Goal: Task Accomplishment & Management: Manage account settings

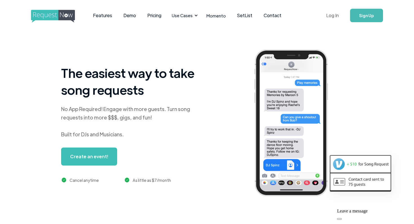
click at [336, 18] on link "Log In" at bounding box center [332, 16] width 24 height 20
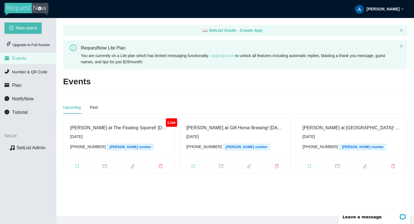
click at [231, 57] on link "Upgrade now" at bounding box center [221, 55] width 23 height 5
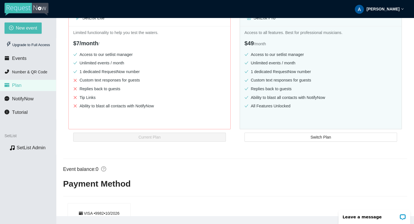
scroll to position [106, 0]
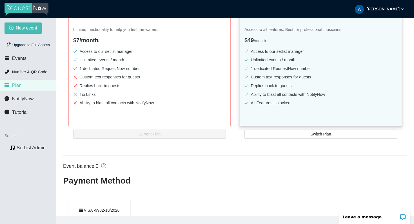
click at [306, 107] on ul "Access to our setlist manager Unlimited events / month 1 dedicated RequestNow n…" at bounding box center [320, 78] width 152 height 60
click at [308, 135] on button "Switch Plan" at bounding box center [320, 134] width 152 height 9
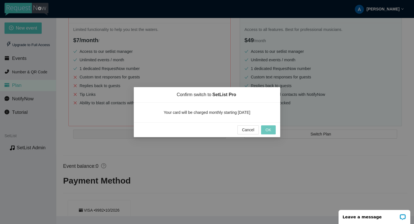
click at [265, 130] on span "OK" at bounding box center [268, 130] width 6 height 6
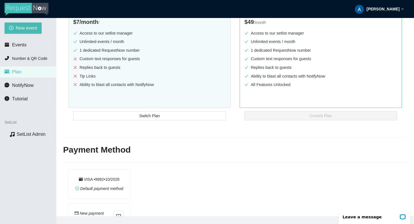
scroll to position [116, 0]
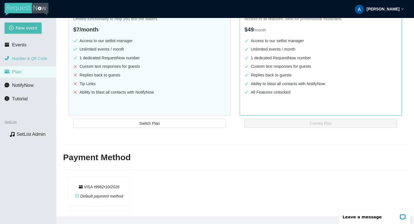
click at [26, 59] on span "Number & QR Code" at bounding box center [29, 58] width 35 height 5
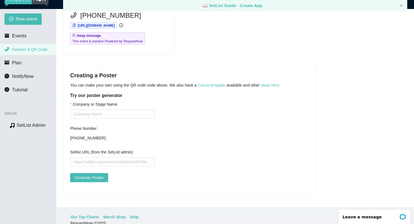
scroll to position [18, 0]
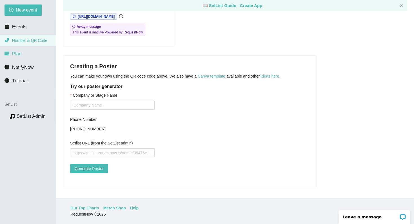
click at [30, 53] on li "Plan" at bounding box center [28, 53] width 56 height 11
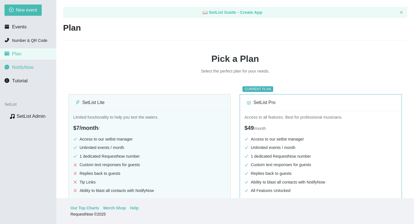
click at [29, 66] on span "NotifyNow" at bounding box center [22, 67] width 21 height 5
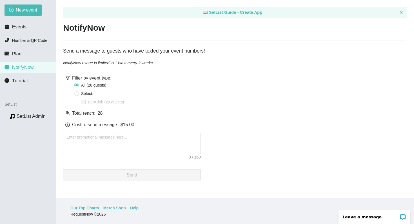
click at [259, 77] on main "📖 SetList Guide - Create App NotifyNow Send a message to guests who have texted…" at bounding box center [234, 99] width 357 height 198
click at [189, 54] on div "Send a message to guests who have texted your event numbers!" at bounding box center [235, 51] width 344 height 8
click at [201, 53] on div "Send a message to guests who have texted your event numbers!" at bounding box center [235, 51] width 344 height 8
click at [238, 75] on main "📖 SetList Guide - Create App NotifyNow Send a message to guests who have texted…" at bounding box center [234, 99] width 357 height 198
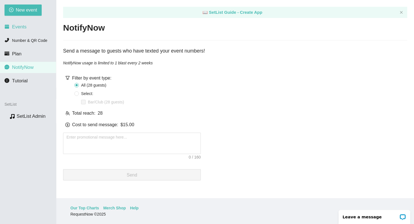
click at [29, 28] on li "Events" at bounding box center [28, 26] width 56 height 11
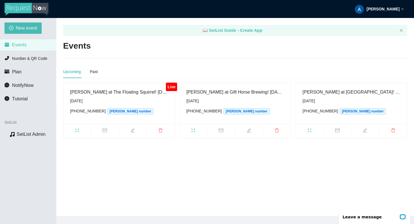
click at [389, 11] on div "[PERSON_NAME]" at bounding box center [379, 9] width 49 height 18
click at [381, 24] on span "Profile" at bounding box center [381, 24] width 14 height 5
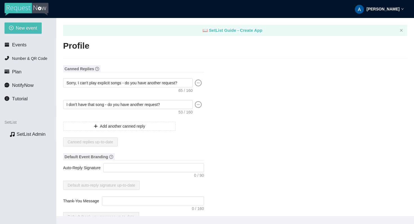
type textarea "[URL][DOMAIN_NAME]"
type input "[PERSON_NAME]"
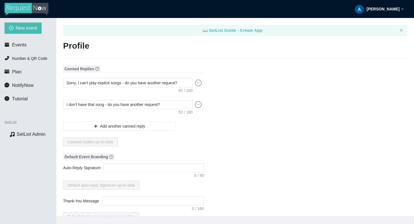
type input "[PHONE_NUMBER]"
type input "[EMAIL_ADDRESS][DOMAIN_NAME]"
type input "[URL][DOMAIN_NAME]"
click at [78, 83] on textarea "Sorry, I can't play explicit songs - do you have another request?" at bounding box center [127, 82] width 129 height 9
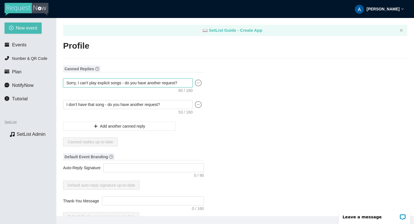
type textarea "Sorry, wI can't play explicit songs - do you have another request?"
type textarea "Sorry, weI can't play explicit songs - do you have another request?"
type textarea "Sorry, we'I can't play explicit songs - do you have another request?"
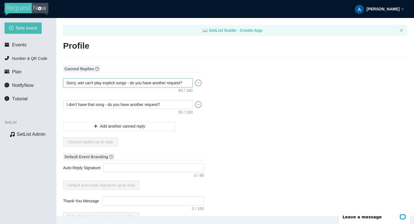
type textarea "Sorry, we'I can't play explicit songs - do you have another request?"
type textarea "Sorry, we'rI can't play explicit songs - do you have another request?"
type textarea "Sorry, we'reI can't play explicit songs - do you have another request?"
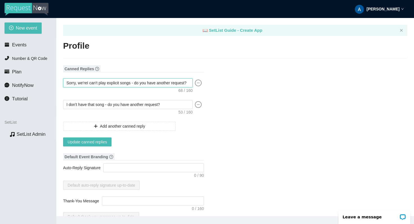
type textarea "Sorry, we're I can't play explicit songs - do you have another request?"
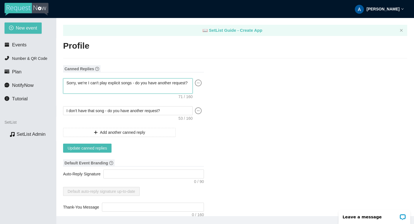
type textarea "Sorry, we're uI can't play explicit songs - do you have another request?"
type textarea "Sorry, we're unI can't play explicit songs - do you have another request?"
type textarea "Sorry, we're unaI can't play explicit songs - do you have another request?"
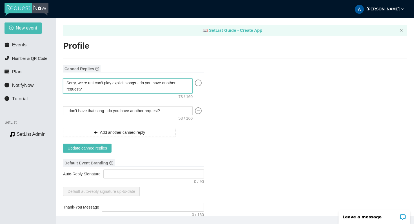
type textarea "Sorry, we're unaI can't play explicit songs - do you have another request?"
type textarea "Sorry, we're unabI can't play explicit songs - do you have another request?"
type textarea "Sorry, we're unabaI can't play explicit songs - do you have another request?"
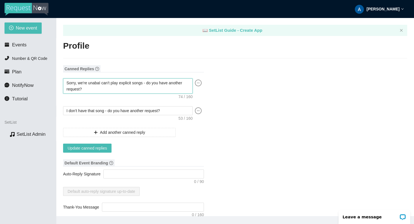
type textarea "Sorry, we're unabalI can't play explicit songs - do you have another request?"
type textarea "Sorry, we're unabaleI can't play explicit songs - do you have another request?"
type textarea "Sorry, we're [PERSON_NAME] I can't play explicit songs - do you have another re…"
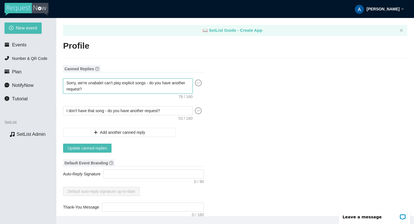
type textarea "Sorry, we're [PERSON_NAME] I can't play explicit songs - do you have another re…"
type textarea "Sorry, we're unabaleI can't play explicit songs - do you have another request?"
type textarea "Sorry, we're unabalI can't play explicit songs - do you have another request?"
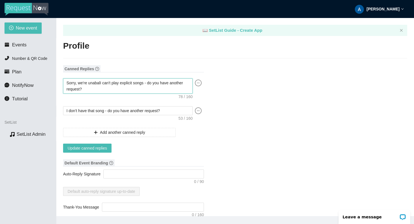
type textarea "Sorry, we're unabaI can't play explicit songs - do you have another request?"
type textarea "Sorry, we're unabI can't play explicit songs - do you have another request?"
type textarea "Sorry, we're unaI can't play explicit songs - do you have another request?"
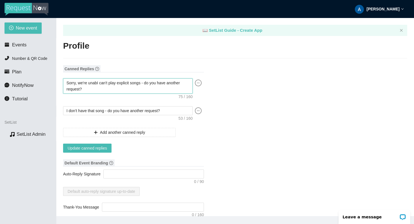
type textarea "Sorry, we're unaI can't play explicit songs - do you have another request?"
type textarea "Sorry, we're unI can't play explicit songs - do you have another request?"
type textarea "Sorry, we're uI can't play explicit songs - do you have another request?"
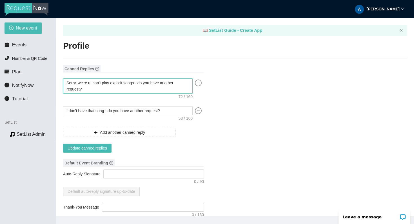
type textarea "Sorry, we're I can't play explicit songs - do you have another request?"
type textarea "Sorry, we'reI can't play explicit songs - do you have another request?"
type textarea "Sorry, we'rI can't play explicit songs - do you have another request?"
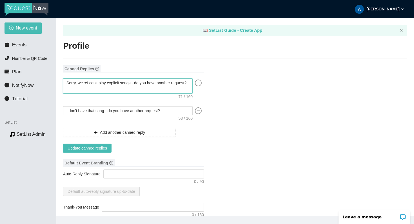
type textarea "Sorry, we'rI can't play explicit songs - do you have another request?"
type textarea "Sorry, we'I can't play explicit songs - do you have another request?"
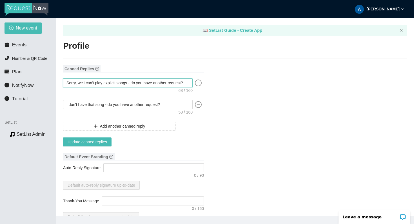
type textarea "Sorry, weI can't play explicit songs - do you have another request?"
type textarea "Sorry, wI can't play explicit songs - do you have another request?"
type textarea "Sorry, I can't play explicit songs - do you have another request?"
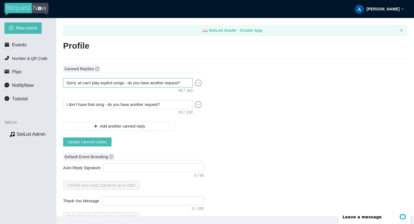
type textarea "Sorry, I can't play explicit songs - do you have another request?"
type textarea "Sorry, dI can't play explicit songs - do you have another request?"
type textarea "Sorry, doI can't play explicit songs - do you have another request?"
type textarea "Sorry, do I can't play explicit songs - do you have another request?"
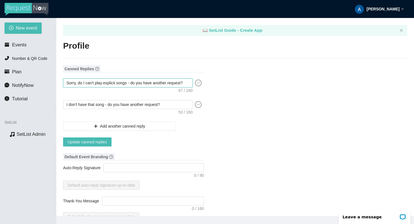
type textarea "Sorry, do yI can't play explicit songs - do you have another request?"
type textarea "Sorry, do yoI can't play explicit songs - do you have another request?"
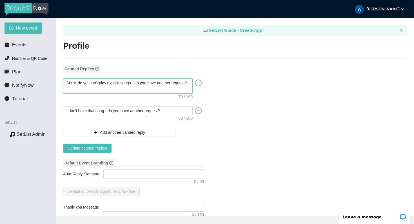
type textarea "Sorry, do youI can't play explicit songs - do you have another request?"
type textarea "Sorry, do you I can't play explicit songs - do you have another request?"
type textarea "Sorry, do you hI can't play explicit songs - do you have another request?"
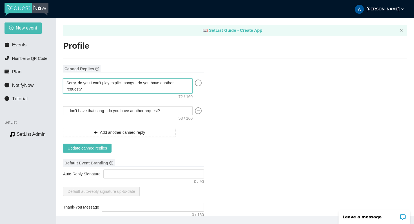
type textarea "Sorry, do you hI can't play explicit songs - do you have another request?"
type textarea "Sorry, do you haI can't play explicit songs - do you have another request?"
type textarea "Sorry, do you havI can't play explicit songs - do you have another request?"
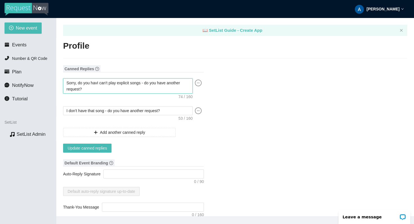
type textarea "Sorry, do you haveI can't play explicit songs - do you have another request?"
type textarea "Sorry, do you have I can't play explicit songs - do you have another request?"
type textarea "Sorry, do you have aI can't play explicit songs - do you have another request?"
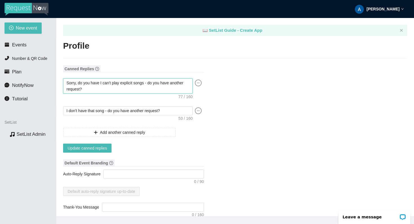
type textarea "Sorry, do you have aI can't play explicit songs - do you have another request?"
type textarea "Sorry, do you have anI can't play explicit songs - do you have another request?"
type textarea "Sorry, do you have an I can't play explicit songs - do you have another request?"
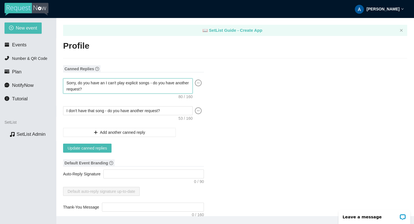
type textarea "Sorry, do you have anI can't play explicit songs - do you have another request?"
type textarea "Sorry, do you have aI can't play explicit songs - do you have another request?"
type textarea "Sorry, do you have a I can't play explicit songs - do you have another request?"
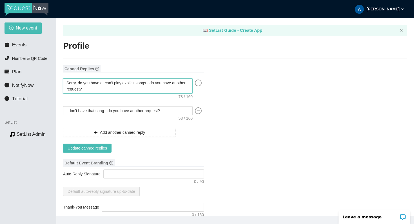
type textarea "Sorry, do you have a I can't play explicit songs - do you have another request?"
type textarea "Sorry, do you have a dI can't play explicit songs - do you have another request?"
type textarea "Sorry, do you have a diI can't play explicit songs - do you have another reques…"
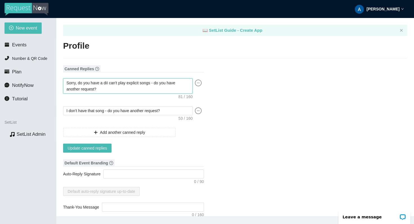
type textarea "Sorry, do you have a difI can't play explicit songs - do you have another reque…"
type textarea "Sorry, do you have a diffI can't play explicit songs - do you have another requ…"
type textarea "Sorry, do you have a diffeI can't play explicit songs - do you have another req…"
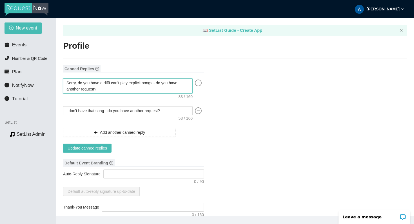
type textarea "Sorry, do you have a diffeI can't play explicit songs - do you have another req…"
type textarea "Sorry, do you have a differI can't play explicit songs - do you have another re…"
type textarea "Sorry, do you have a differeI can't play explicit songs - do you have another r…"
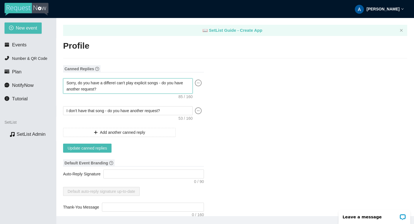
type textarea "Sorry, do you have a differenI can't play explicit songs - do you have another …"
type textarea "Sorry, do you have a differentI can't play explicit songs - do you have another…"
type textarea "Sorry, do you have a different I can't play explicit songs - do you have anothe…"
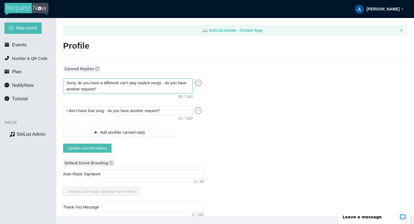
type textarea "Sorry, do you have a different I can't play explicit songs - do you have anothe…"
type textarea "Sorry, do you have a different rI can't play explicit songs - do you have anoth…"
type textarea "Sorry, do you have a different reI can't play explicit songs - do you have anot…"
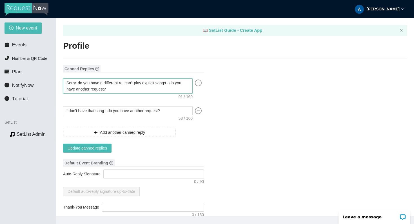
type textarea "Sorry, do you have a different reqI can't play explicit songs - do you have ano…"
type textarea "Sorry, do you have a different requI can't play explicit songs - do you have an…"
type textarea "Sorry, do you have a different requeI can't play explicit songs - do you have a…"
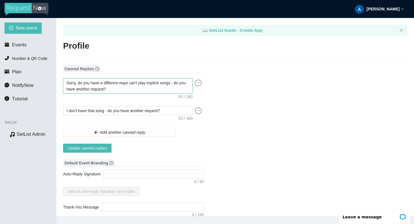
type textarea "Sorry, do you have a different requeI can't play explicit songs - do you have a…"
type textarea "Sorry, do you have a different requesI can't play explicit songs - do you have …"
type textarea "Sorry, do you have a different requestI can't play explicit songs - do you have…"
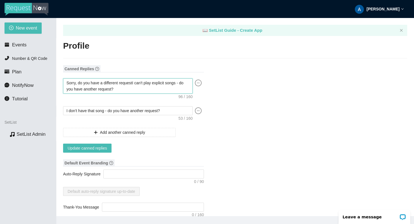
type textarea "Sorry, do you have a different request?I can't play explicit songs - do you hav…"
type textarea "Sorry, do you have a different request? I can't play explicit songs - do you ha…"
drag, startPoint x: 140, startPoint y: 90, endPoint x: 138, endPoint y: 84, distance: 7.1
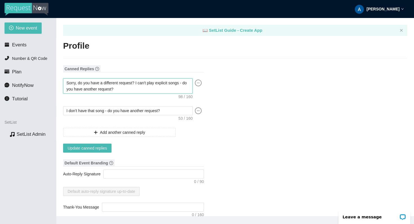
click at [138, 84] on textarea "Sorry, do you have a different request? I can't play explicit songs - do you ha…" at bounding box center [127, 85] width 129 height 15
type textarea "Sorry, do you have a different request?"
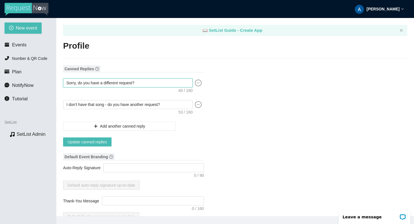
type textarea "Sorry, do you have a different request?"
click at [79, 82] on textarea "Sorry, do you have a different request?" at bounding box center [127, 82] width 129 height 9
type textarea "Sorry, o you have a different request?"
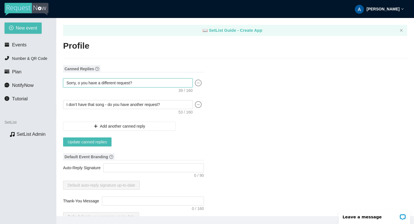
type textarea "Sorry,o you have a different request?"
type textarea "Sorryo you have a different request?"
type textarea "Sorry!o you have a different request?"
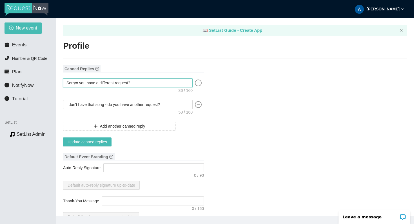
type textarea "Sorry!o you have a different request?"
type textarea "Sorry! o you have a different request?"
type textarea "Sorry! you have a different request?"
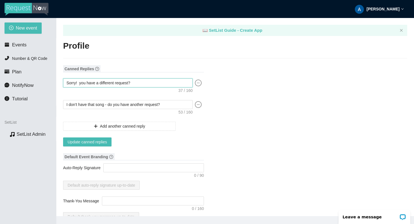
type textarea "Sorry! D you have a different request?"
type textarea "Sorry! Do you have a different request?"
click at [156, 87] on textarea "Sorry! Do you have a different request?" at bounding box center [127, 82] width 129 height 9
type textarea "Sorry! Do you have a different request?"
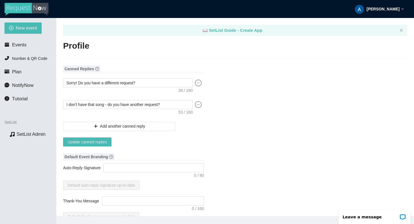
click at [170, 105] on textarea "I don't have that song - do you have another request?" at bounding box center [127, 104] width 129 height 9
drag, startPoint x: 170, startPoint y: 105, endPoint x: 54, endPoint y: 102, distance: 116.0
click at [53, 103] on section "New event Events Number & QR Code Plan NotifyNow Tutorial SetList Preview SetLi…" at bounding box center [207, 130] width 414 height 224
type textarea "Canned reply #2"
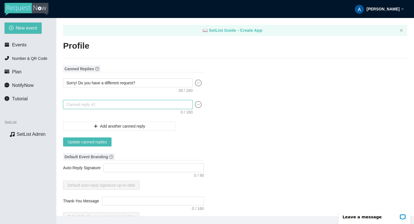
click at [109, 105] on textarea at bounding box center [127, 104] width 129 height 9
type textarea "C"
type textarea "Co"
type textarea "Com"
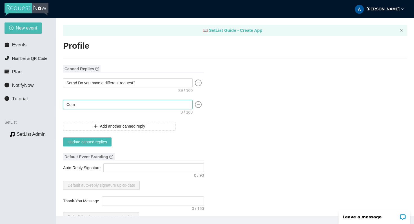
type textarea "Comi"
type textarea "Comin"
type textarea "Coming"
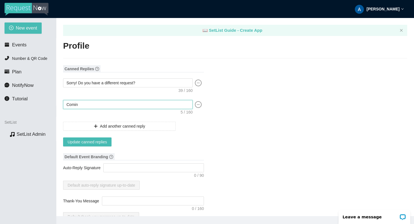
type textarea "Coming"
type textarea "Coming r"
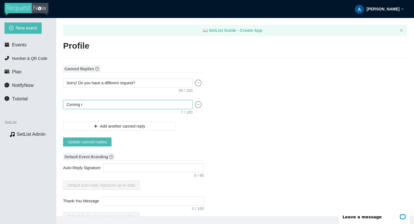
type textarea "Coming ri"
type textarea "Coming rig"
type textarea "Coming righ"
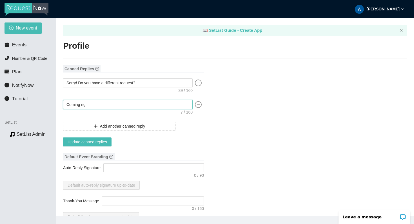
type textarea "Coming righ"
type textarea "Coming right"
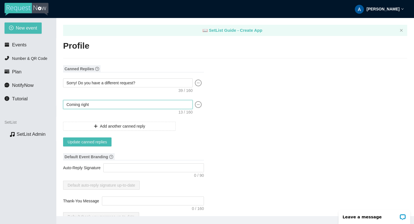
type textarea "Coming right u"
type textarea "Coming right up"
type textarea "Coming right up!"
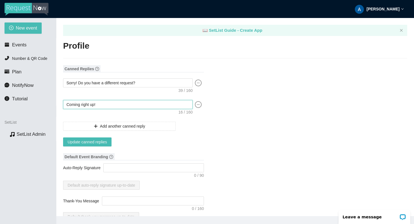
type textarea "Coming right up!"
click at [107, 124] on span "Add another canned reply" at bounding box center [122, 126] width 45 height 6
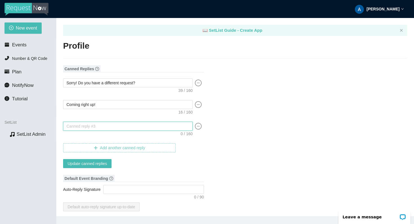
click at [107, 124] on textarea at bounding box center [127, 126] width 129 height 9
type textarea "Y"
type textarea "Yo"
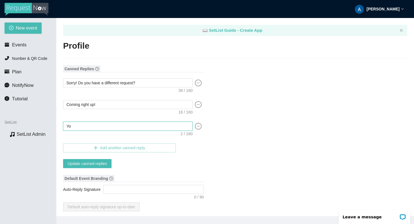
type textarea "You"
type textarea "You g"
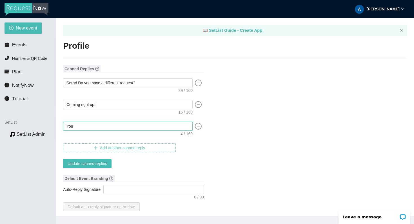
type textarea "You g"
type textarea "You go"
type textarea "You got"
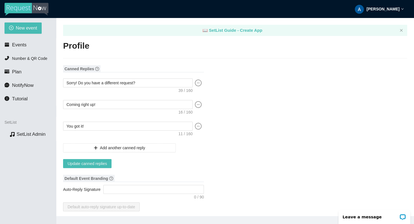
click at [136, 148] on span "Add another canned reply" at bounding box center [122, 148] width 45 height 6
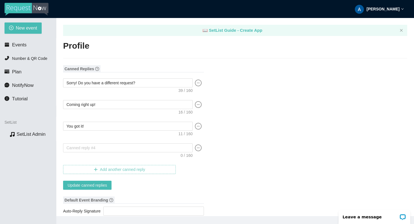
click at [63, 165] on button "Add another canned reply" at bounding box center [119, 169] width 113 height 9
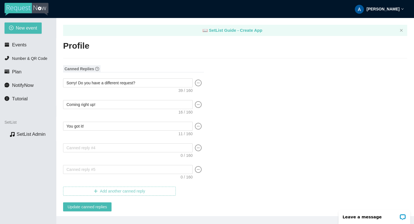
click at [63, 187] on button "Add another canned reply" at bounding box center [119, 191] width 113 height 9
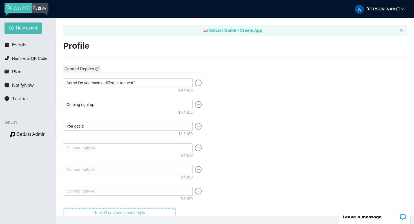
click at [63, 208] on button "Add another canned reply" at bounding box center [119, 212] width 113 height 9
click at [150, 147] on textarea at bounding box center [127, 147] width 129 height 9
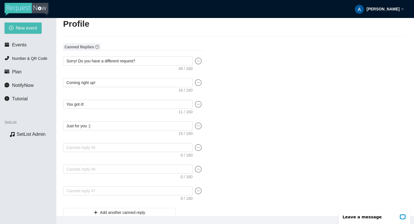
scroll to position [30, 0]
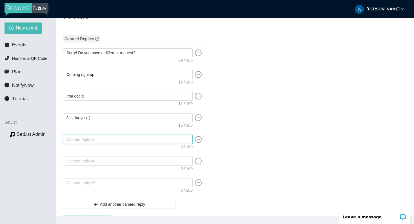
click at [175, 143] on textarea at bounding box center [127, 139] width 129 height 9
click at [91, 140] on textarea "Listen for you song!" at bounding box center [127, 139] width 129 height 9
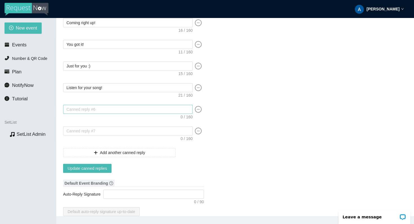
scroll to position [84, 0]
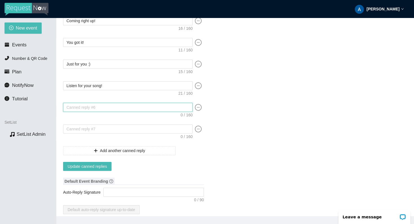
click at [151, 107] on textarea at bounding box center [127, 107] width 129 height 9
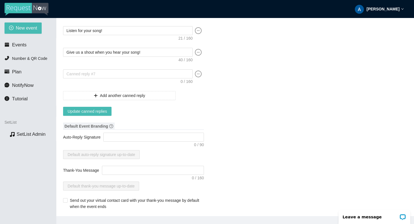
scroll to position [147, 0]
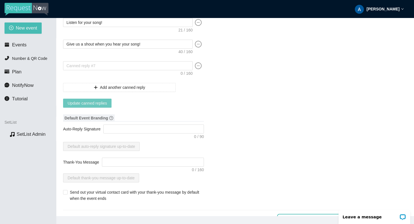
click at [99, 102] on span "Update canned replies" at bounding box center [87, 103] width 39 height 6
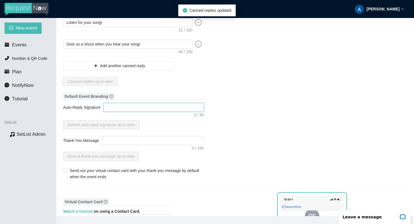
click at [168, 110] on textarea "Auto-Reply Signature" at bounding box center [153, 107] width 100 height 9
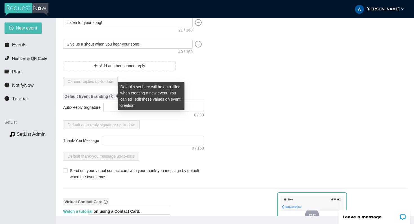
click at [110, 96] on icon "question-circle" at bounding box center [111, 97] width 4 height 4
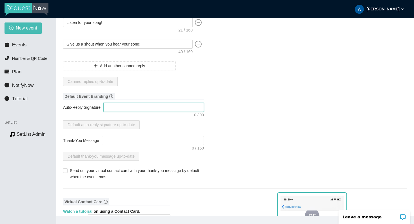
click at [110, 110] on textarea "Auto-Reply Signature" at bounding box center [153, 107] width 100 height 9
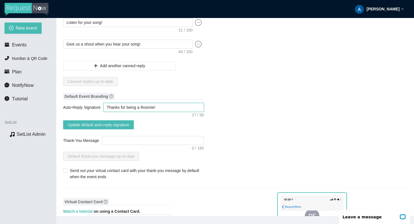
drag, startPoint x: 169, startPoint y: 106, endPoint x: 128, endPoint y: 106, distance: 40.2
click at [128, 106] on textarea "Thanks for being a Roomie!" at bounding box center [153, 107] width 100 height 9
drag, startPoint x: 189, startPoint y: 109, endPoint x: 98, endPoint y: 109, distance: 90.6
click at [98, 109] on div "Auto-Reply Signature Thanks for participating! - [PERSON_NAME]" at bounding box center [133, 107] width 141 height 9
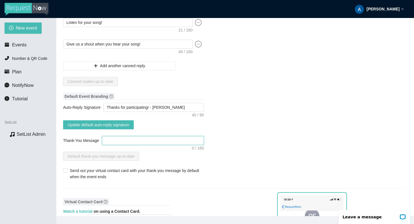
click at [117, 138] on textarea "Thank-You Message" at bounding box center [153, 140] width 102 height 9
paste textarea "Thanks for participating! - [PERSON_NAME]"
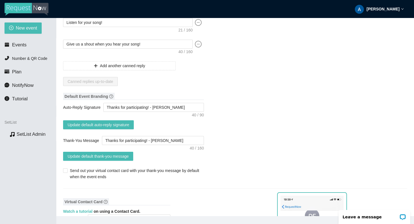
click at [151, 140] on textarea "Thanks for participating! - [PERSON_NAME]" at bounding box center [153, 140] width 102 height 9
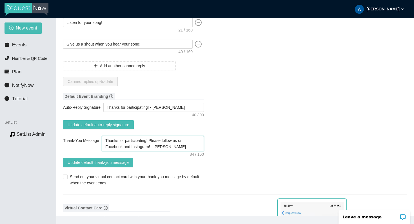
click at [152, 140] on textarea "Thanks for participating! Please follow us on Facebook and Instagram! - [PERSON…" at bounding box center [153, 143] width 102 height 15
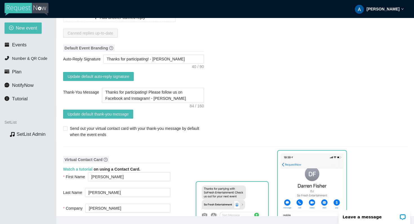
scroll to position [198, 0]
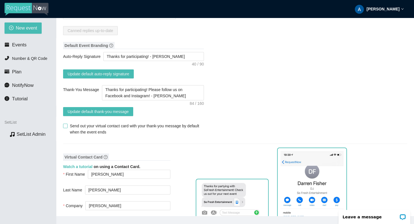
click at [67, 126] on input "Send out your virtual contact card with your thank-you message by default when …" at bounding box center [65, 126] width 4 height 4
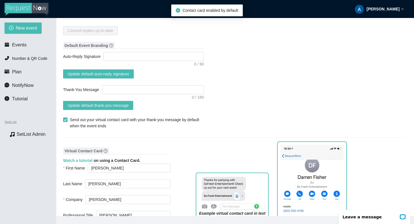
click at [250, 73] on div "Canned Replies Sorry! Do you have a different request? Coming right up! You got…" at bounding box center [235, 194] width 344 height 655
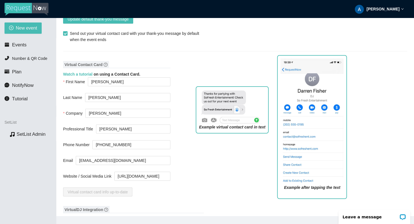
scroll to position [285, 0]
click at [108, 64] on span "Virtual Contact Card" at bounding box center [86, 63] width 46 height 7
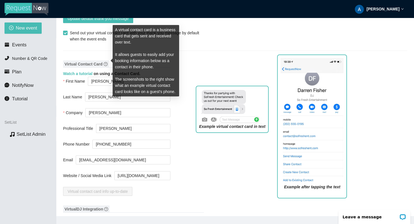
click at [104, 64] on icon "question-circle" at bounding box center [106, 64] width 4 height 4
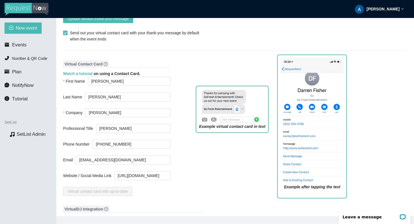
click at [205, 152] on div "Example virtual contact card in text" at bounding box center [232, 142] width 82 height 121
drag, startPoint x: 144, startPoint y: 147, endPoint x: 73, endPoint y: 147, distance: 71.2
click at [73, 147] on div "Phone Number [PHONE_NUMBER]" at bounding box center [116, 144] width 107 height 9
click at [191, 158] on div "Example virtual contact card in text" at bounding box center [232, 142] width 82 height 121
click at [197, 157] on div "Example virtual contact card in text" at bounding box center [232, 142] width 82 height 121
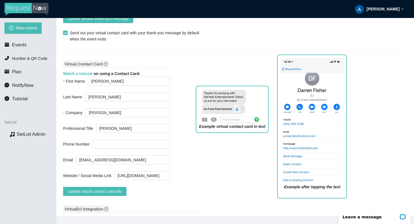
click at [197, 157] on div "Example virtual contact card in text" at bounding box center [232, 142] width 82 height 121
click at [178, 121] on div "Virtual Contact Card Watch a tutorial on using a Contact Card. First Name [PERS…" at bounding box center [235, 130] width 344 height 145
click at [178, 107] on div "Virtual Contact Card Watch a tutorial on using a Contact Card. First Name [PERS…" at bounding box center [235, 130] width 344 height 145
drag, startPoint x: 116, startPoint y: 80, endPoint x: 70, endPoint y: 80, distance: 45.6
click at [70, 80] on div "First Name [PERSON_NAME]" at bounding box center [116, 81] width 107 height 9
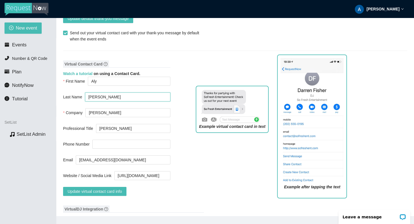
drag, startPoint x: 127, startPoint y: 97, endPoint x: 68, endPoint y: 93, distance: 58.6
click at [68, 93] on div "Last Name [PERSON_NAME]" at bounding box center [116, 97] width 107 height 9
click at [182, 115] on div "Virtual Contact Card Watch a tutorial on using a Contact Card. First Name [PERS…" at bounding box center [235, 130] width 344 height 145
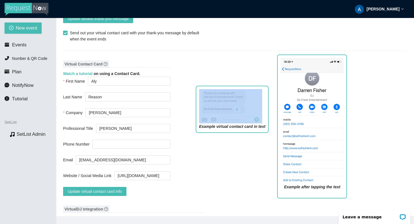
click at [185, 124] on div "Virtual Contact Card Watch a tutorial on using a Contact Card. First Name [PERS…" at bounding box center [235, 130] width 344 height 145
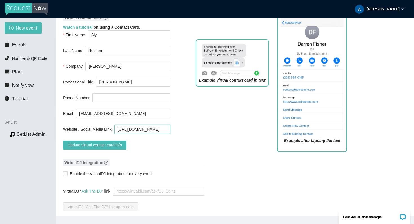
scroll to position [0, 20]
drag, startPoint x: 152, startPoint y: 129, endPoint x: 174, endPoint y: 129, distance: 21.1
click at [174, 129] on div "Virtual Contact Card Watch a tutorial on using a Contact Card. First Name [PERS…" at bounding box center [235, 83] width 344 height 145
click at [158, 129] on input "[URL][DOMAIN_NAME]" at bounding box center [142, 129] width 56 height 9
click at [201, 145] on div "Example virtual contact card in text" at bounding box center [232, 95] width 82 height 121
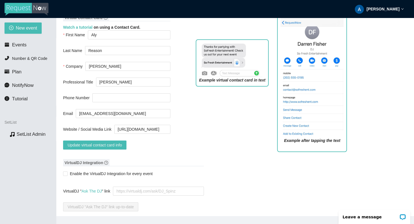
scroll to position [0, 0]
click at [110, 145] on span "Update virtual contact card info" at bounding box center [95, 145] width 54 height 6
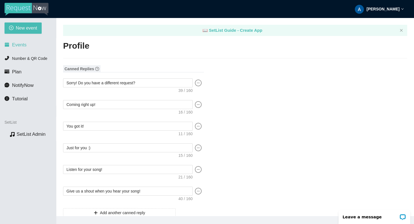
click at [24, 43] on span "Events" at bounding box center [19, 44] width 14 height 5
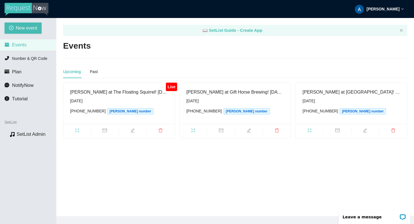
click at [130, 91] on div "[PERSON_NAME] at The Floating Squirrel! [DATE]" at bounding box center [119, 92] width 98 height 7
click at [136, 105] on span "[DATE] [PHONE_NUMBER] [PERSON_NAME] number" at bounding box center [119, 106] width 98 height 17
click at [33, 57] on span "Number & QR Code" at bounding box center [29, 58] width 35 height 5
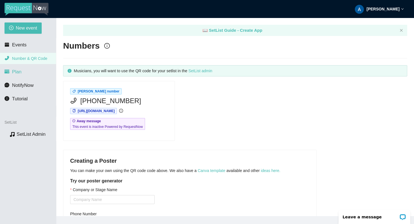
click at [33, 77] on ul "Events Number & QR Code Plan NotifyNow Tutorial" at bounding box center [28, 72] width 56 height 68
click at [26, 76] on li "Plan" at bounding box center [28, 71] width 56 height 11
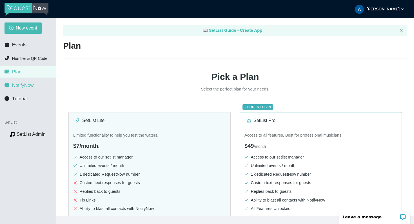
click at [28, 86] on span "NotifyNow" at bounding box center [22, 85] width 21 height 5
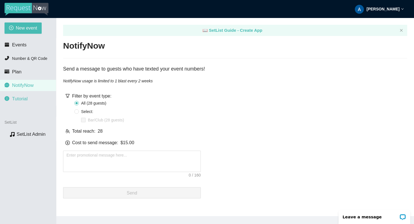
click at [26, 97] on span "Tutorial" at bounding box center [19, 98] width 15 height 5
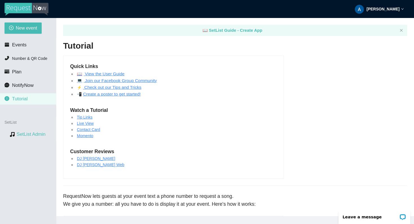
click at [35, 136] on link "SetList Admin" at bounding box center [31, 134] width 29 height 5
click at [89, 118] on link "Tip Links" at bounding box center [85, 117] width 16 height 5
click at [26, 71] on li "Plan" at bounding box center [28, 71] width 56 height 11
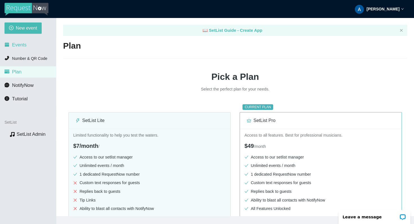
click at [37, 46] on li "Events" at bounding box center [28, 44] width 56 height 11
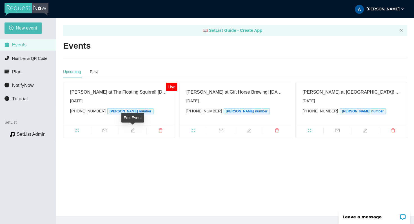
click at [134, 133] on span "edit" at bounding box center [133, 131] width 28 height 6
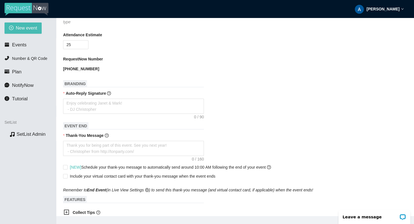
scroll to position [185, 0]
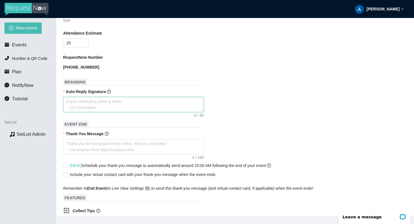
click at [170, 107] on textarea "Auto-Reply Signature" at bounding box center [133, 104] width 141 height 15
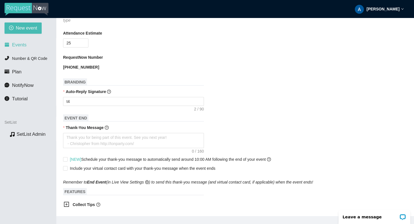
click at [5, 50] on li "Events" at bounding box center [28, 44] width 56 height 11
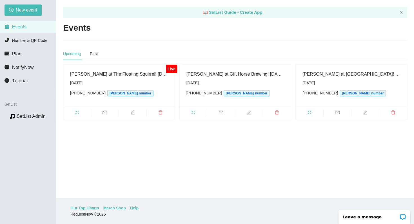
click at [124, 84] on div "[DATE]" at bounding box center [119, 83] width 98 height 6
click at [133, 114] on icon "edit" at bounding box center [133, 113] width 4 height 4
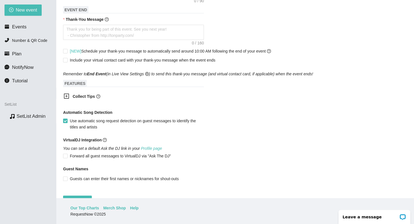
scroll to position [285, 0]
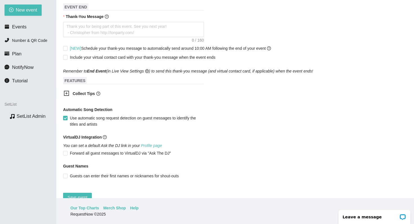
click at [68, 93] on icon "plus-square" at bounding box center [67, 94] width 6 height 6
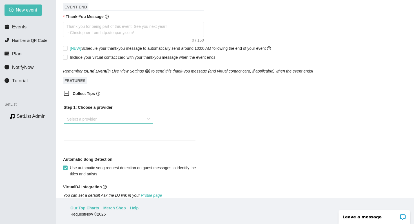
click at [140, 120] on span at bounding box center [106, 119] width 79 height 8
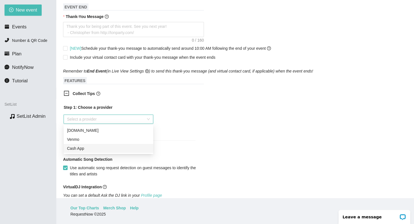
click at [122, 147] on div "Cash App" at bounding box center [108, 148] width 83 height 6
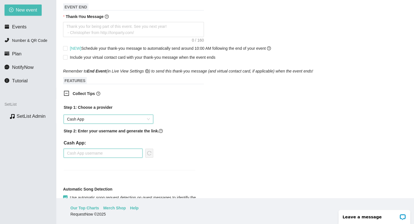
click at [101, 152] on input "text" at bounding box center [103, 153] width 79 height 9
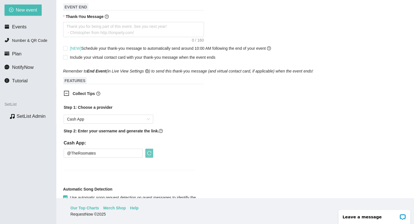
click at [149, 154] on icon "reload" at bounding box center [149, 153] width 5 height 5
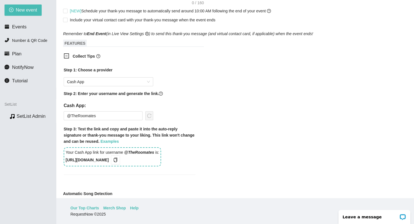
scroll to position [329, 0]
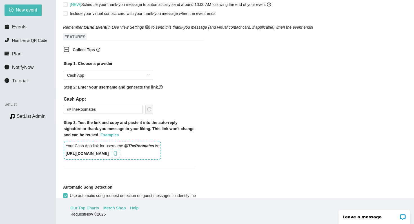
click at [117, 154] on icon "copy" at bounding box center [116, 153] width 4 height 5
click at [71, 110] on input "@TheRoomates" at bounding box center [103, 109] width 79 height 9
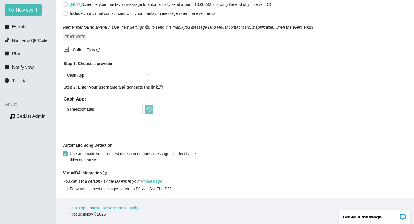
click at [150, 111] on icon "reload" at bounding box center [149, 109] width 5 height 5
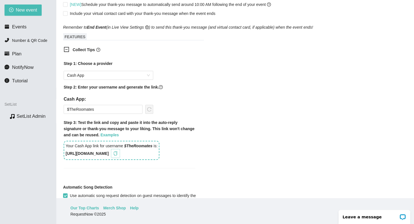
click at [118, 153] on icon "copy" at bounding box center [115, 153] width 5 height 5
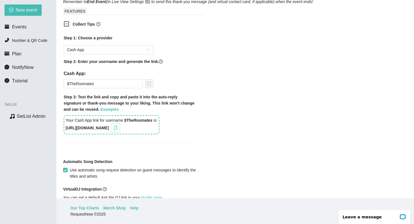
scroll to position [352, 0]
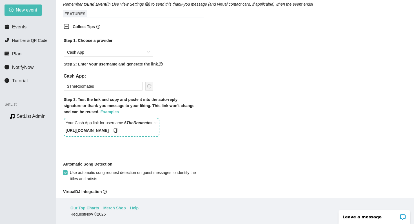
click at [247, 91] on div "Collect Tips Step 1: Choose a provider Cash App Step 2: Enter your username and…" at bounding box center [235, 87] width 344 height 135
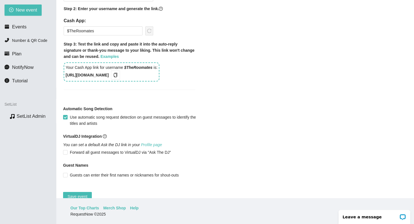
scroll to position [421, 0]
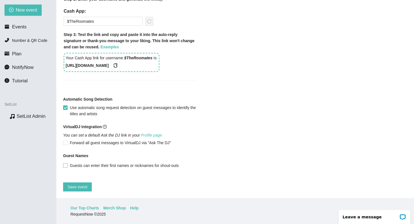
click at [66, 163] on input "Guests can enter their first names or nicknames for shout-outs" at bounding box center [65, 165] width 4 height 4
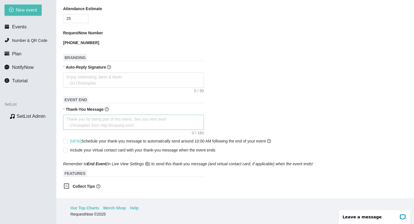
scroll to position [191, 0]
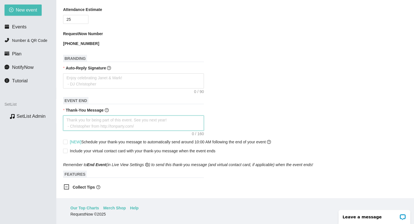
click at [153, 122] on textarea "Thank-You Message" at bounding box center [133, 123] width 141 height 15
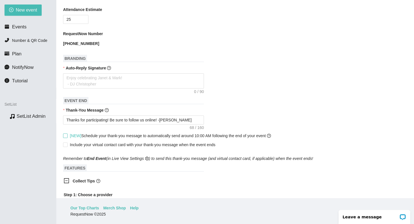
click at [106, 136] on span "[NEW] Schedule your thank-you message to automatically send around 10:00 AM fol…" at bounding box center [170, 136] width 201 height 5
click at [67, 136] on input "[NEW] Schedule your thank-you message to automatically send around 10:00 AM fol…" at bounding box center [65, 136] width 4 height 4
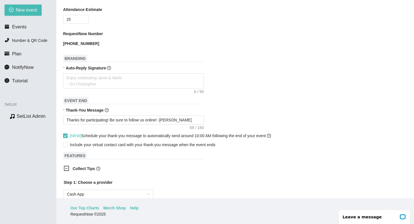
click at [106, 136] on span "[NEW] Schedule your thank-you message to automatically send around 10:00 AM fol…" at bounding box center [170, 136] width 201 height 5
click at [67, 136] on input "[NEW] Schedule your thank-you message to automatically send around 10:00 AM fol…" at bounding box center [65, 136] width 4 height 4
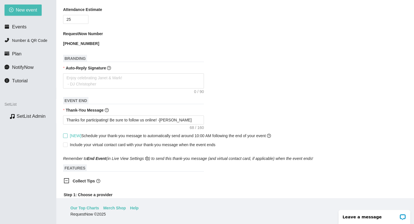
click at [66, 138] on span at bounding box center [65, 136] width 5 height 5
click at [66, 138] on input "[NEW] Schedule your thank-you message to automatically send around 10:00 AM fol…" at bounding box center [65, 136] width 4 height 4
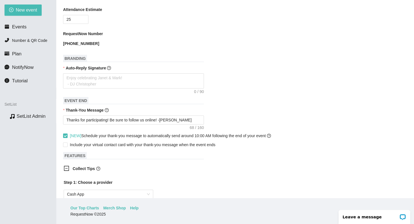
click at [68, 134] on span "[NEW] Schedule your thank-you message to automatically send around 10:00 AM fol…" at bounding box center [170, 136] width 205 height 6
click at [67, 134] on input "[NEW] Schedule your thank-you message to automatically send around 10:00 AM fol…" at bounding box center [65, 136] width 4 height 4
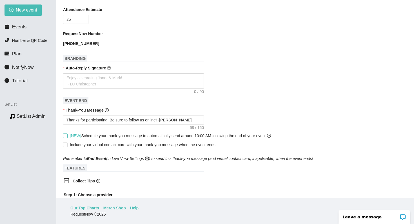
click at [68, 134] on span "[NEW] Schedule your thank-you message to automatically send around 10:00 AM fol…" at bounding box center [170, 136] width 205 height 6
click at [67, 134] on input "[NEW] Schedule your thank-you message to automatically send around 10:00 AM fol…" at bounding box center [65, 136] width 4 height 4
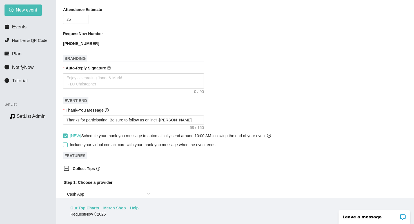
click at [65, 144] on input "Include your virtual contact card with your thank-you message when the event en…" at bounding box center [65, 145] width 4 height 4
click at [240, 109] on div "Thank-You Message" at bounding box center [235, 111] width 344 height 8
click at [180, 82] on textarea "Auto-Reply Signature" at bounding box center [133, 80] width 141 height 15
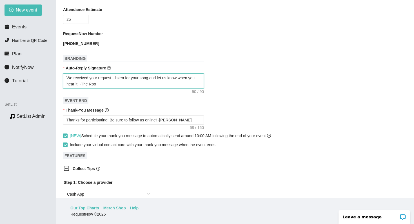
drag, startPoint x: 113, startPoint y: 78, endPoint x: 61, endPoint y: 78, distance: 52.6
click at [61, 78] on main "📖 SetList Guide - Create App Edit Event Event Name [PERSON_NAME] at The Floatin…" at bounding box center [234, 99] width 357 height 198
click at [98, 78] on textarea "Received! Listen for your song and let us know when you hear it! -The Roo" at bounding box center [133, 80] width 141 height 15
drag, startPoint x: 149, startPoint y: 78, endPoint x: 115, endPoint y: 77, distance: 33.2
click at [115, 77] on textarea "Received! Listen close and for your song and let us know when you hear it! -The…" at bounding box center [133, 80] width 141 height 15
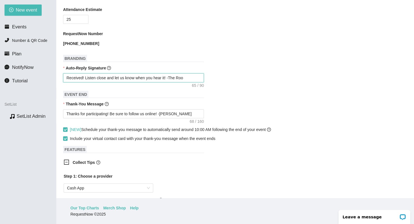
click at [189, 80] on textarea "Received! Listen close and let us know when you hear it! -The Roo" at bounding box center [133, 77] width 141 height 9
click at [168, 78] on textarea "Received! Listen close and let us know when you hear it! -[PERSON_NAME]" at bounding box center [133, 77] width 141 height 9
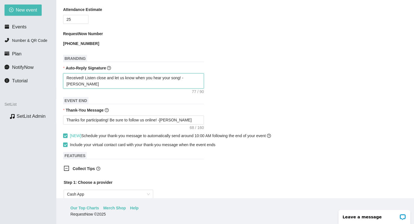
click at [152, 87] on textarea "Received! Listen close and let us know when you hear your song! -[PERSON_NAME]" at bounding box center [133, 80] width 141 height 15
drag, startPoint x: 106, startPoint y: 80, endPoint x: 98, endPoint y: 79, distance: 8.7
click at [98, 79] on textarea "Received! Listen close and let us know when you hear your song! -[PERSON_NAME]" at bounding box center [133, 80] width 141 height 15
click at [260, 87] on div "Received! Listen up and let us know when you hear your song! -[PERSON_NAME]" at bounding box center [235, 80] width 344 height 15
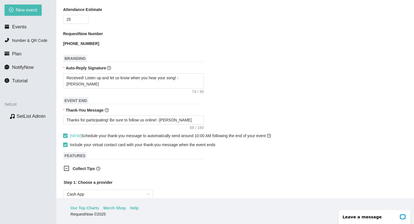
click at [260, 87] on div "Received! Listen up and let us know when you hear your song! -[PERSON_NAME]" at bounding box center [235, 80] width 344 height 15
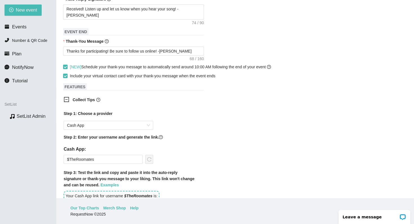
scroll to position [403, 0]
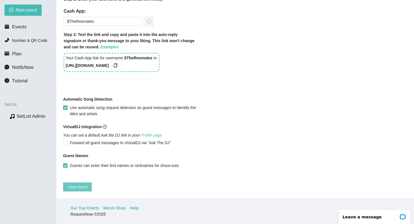
click at [83, 184] on span "Save event" at bounding box center [78, 187] width 20 height 6
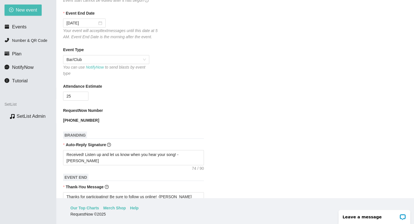
scroll to position [0, 0]
